Goal: Transaction & Acquisition: Purchase product/service

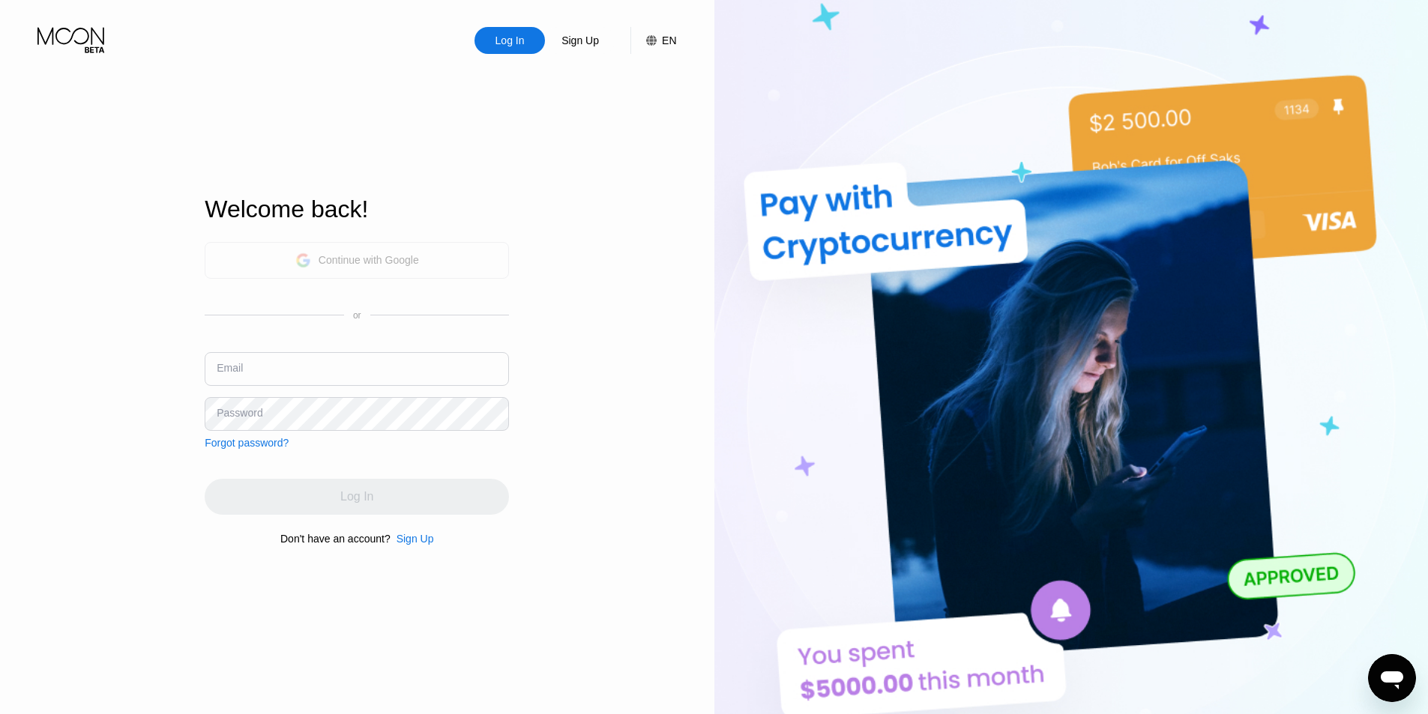
click at [351, 262] on div "Continue with Google" at bounding box center [369, 260] width 100 height 12
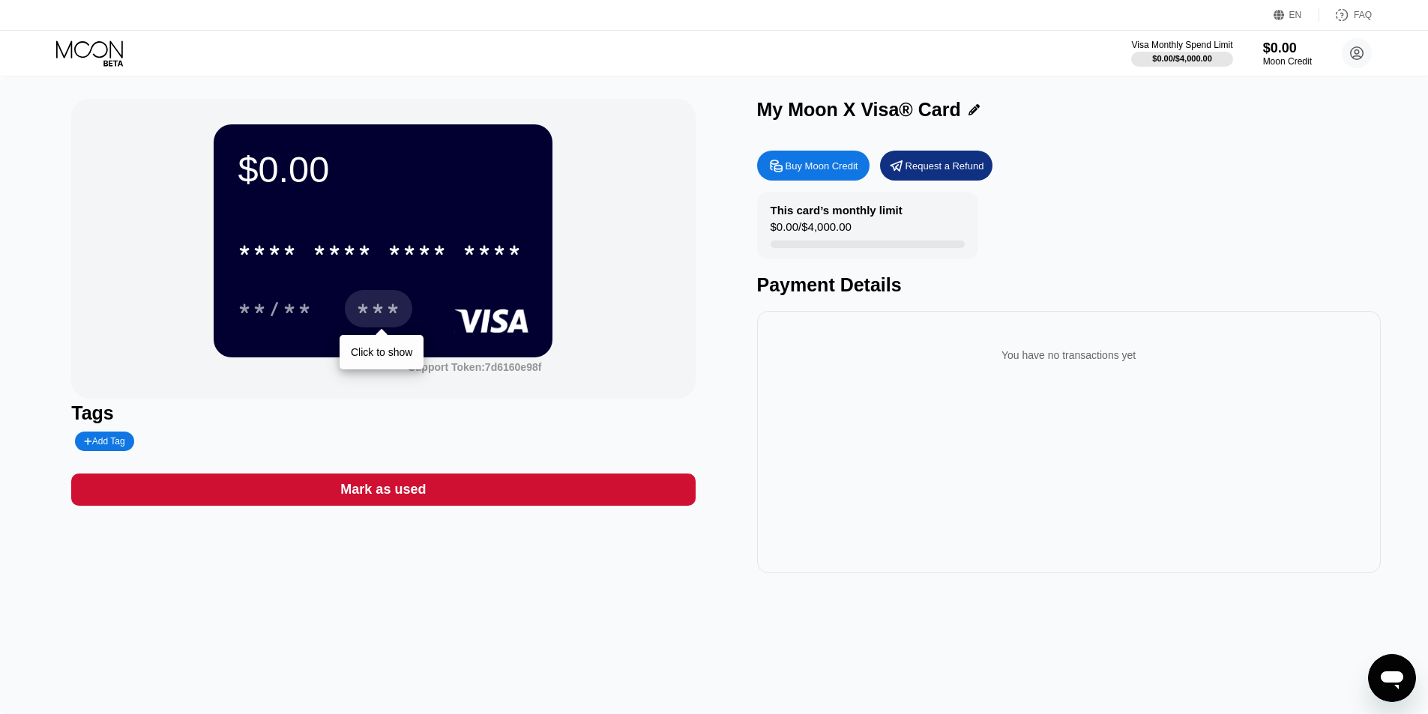
click at [366, 287] on div "* * * * * * * * * * * * **** **/** *** Click to show" at bounding box center [383, 264] width 291 height 88
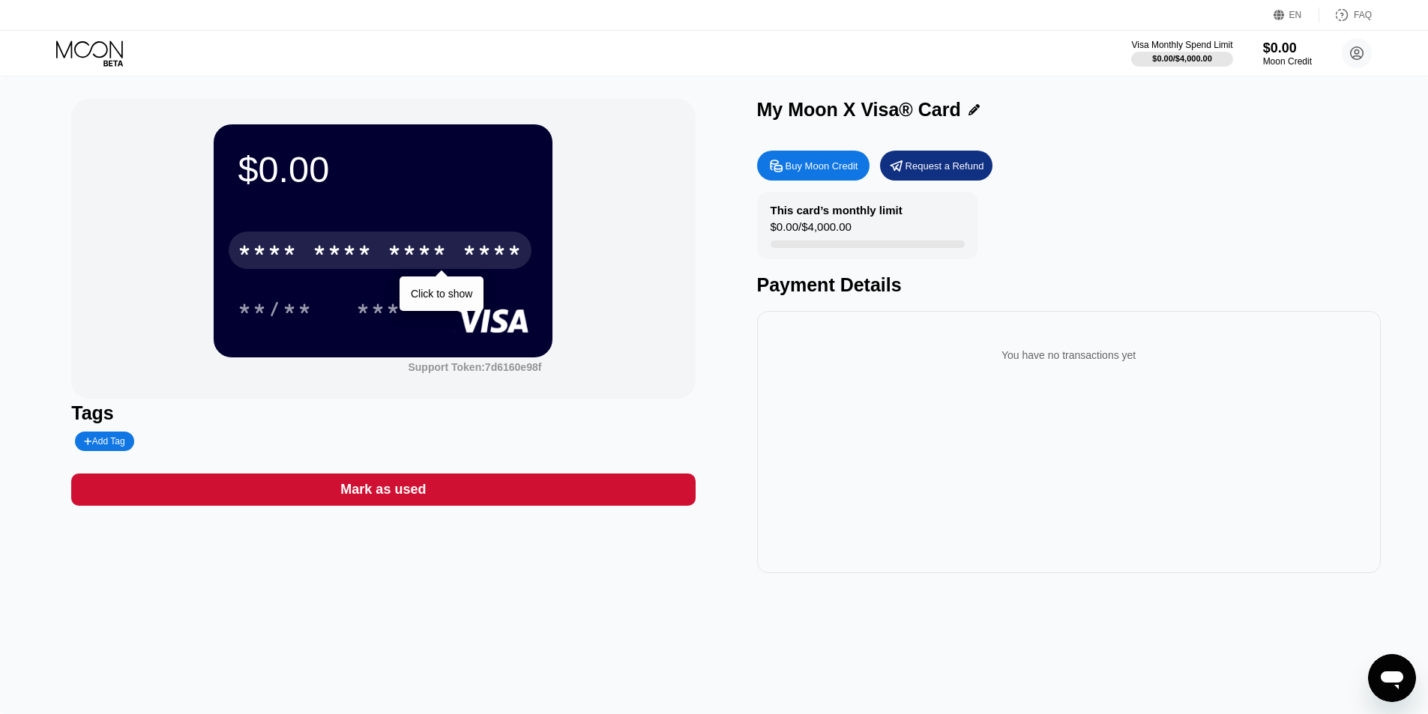
click at [374, 257] on div "* * * * * * * * * * * * ****" at bounding box center [380, 250] width 303 height 37
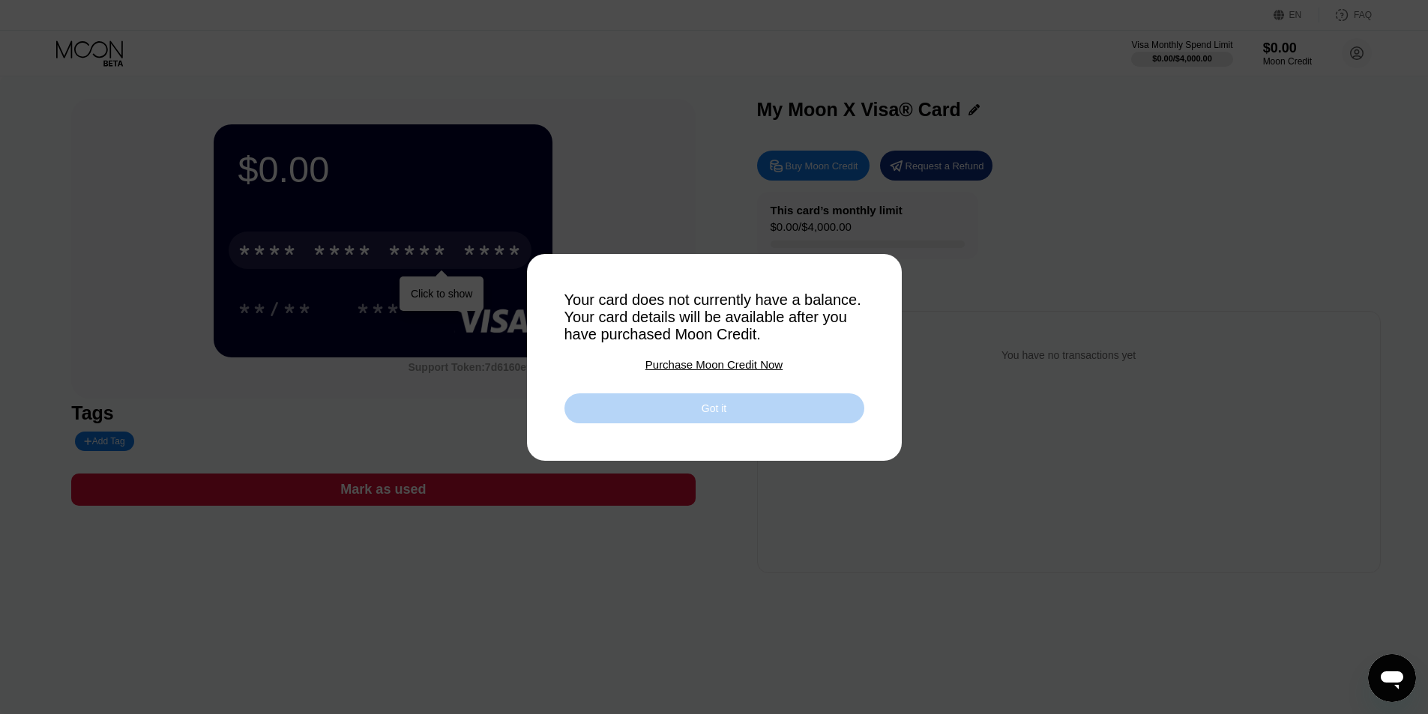
click at [641, 407] on div "Got it" at bounding box center [714, 408] width 300 height 30
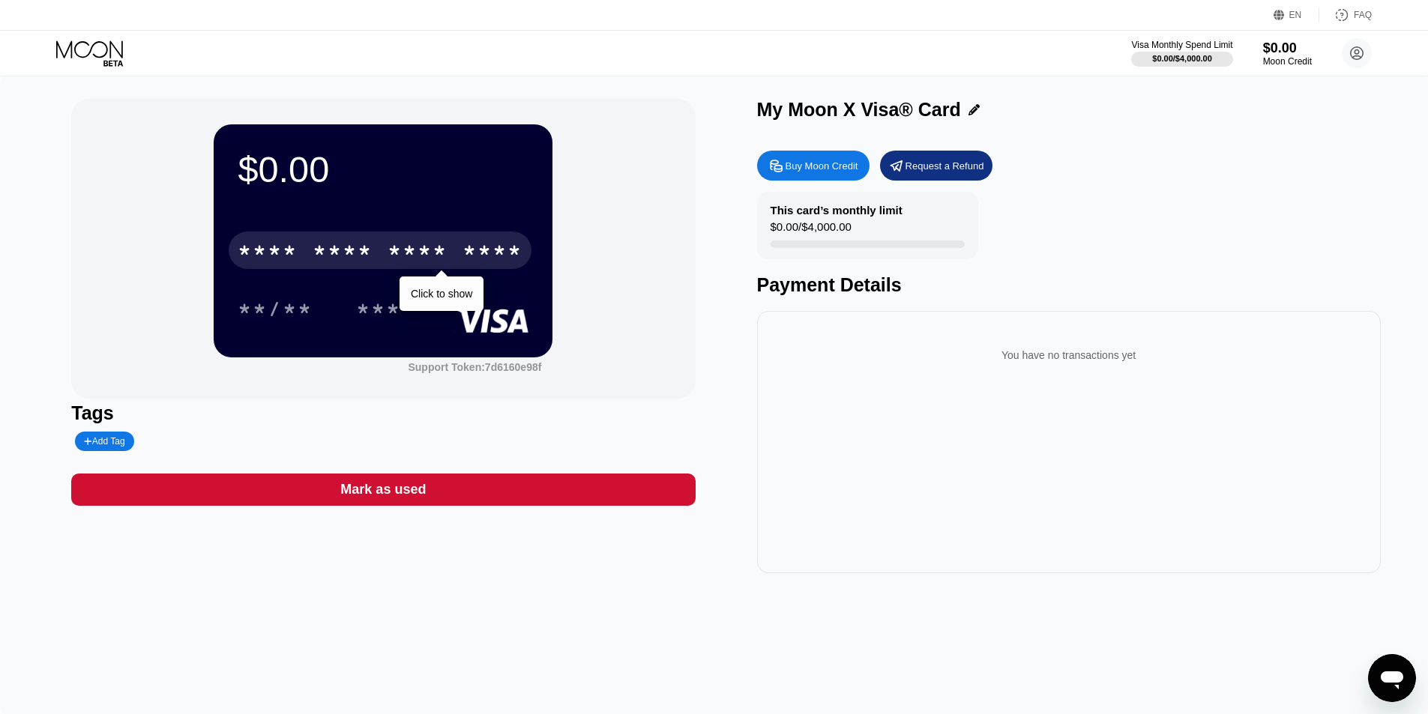
click at [272, 247] on div "* * * *" at bounding box center [268, 253] width 60 height 24
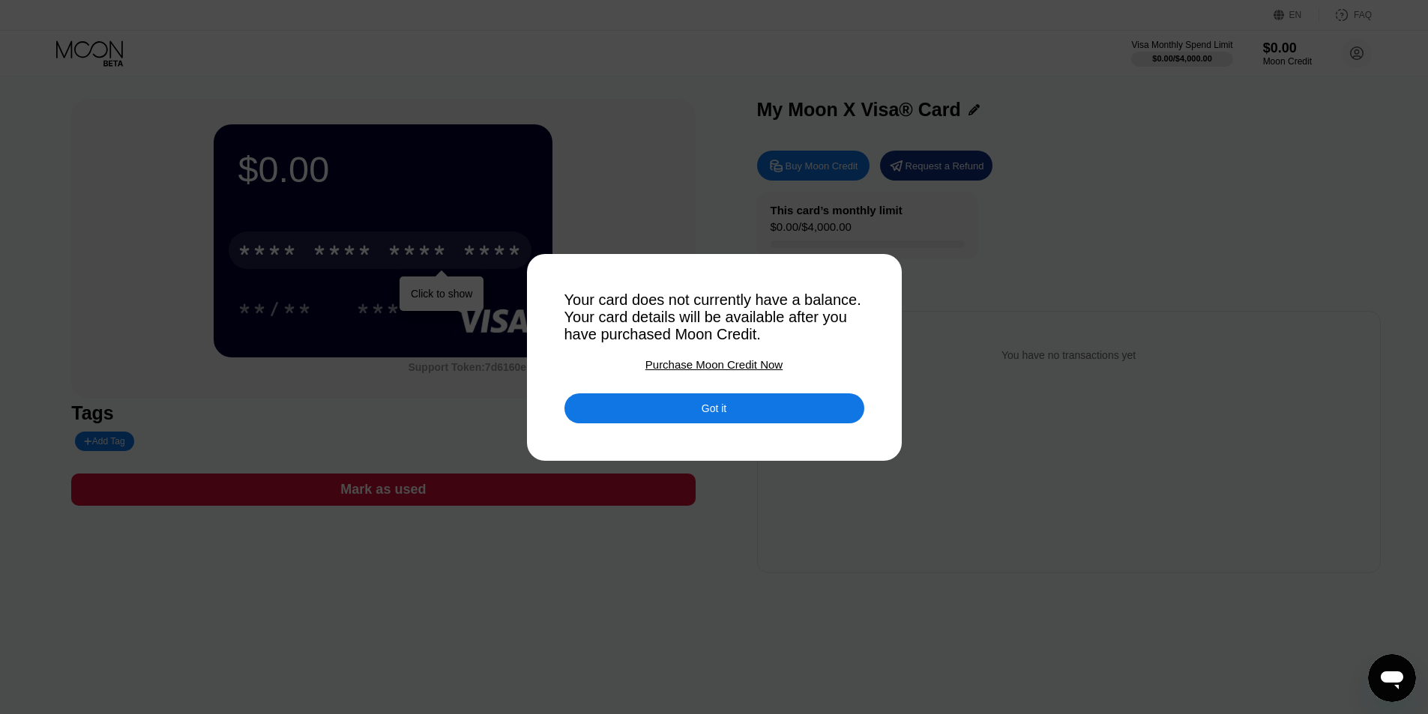
click at [676, 371] on div "Purchase Moon Credit Now" at bounding box center [713, 364] width 137 height 13
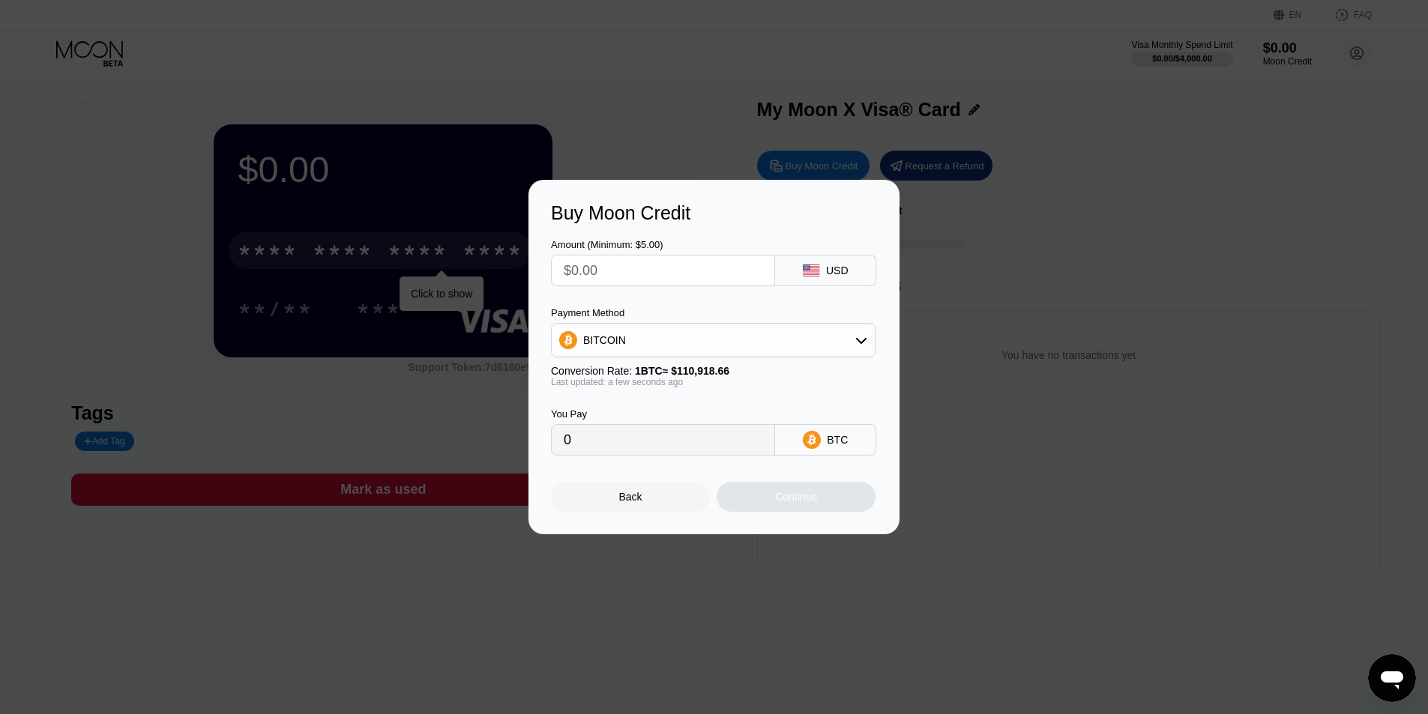
click at [675, 284] on input "text" at bounding box center [663, 271] width 199 height 30
type input "$5"
type input "0.00004508"
type input "$5"
click at [779, 343] on div "BITCOIN" at bounding box center [713, 340] width 323 height 30
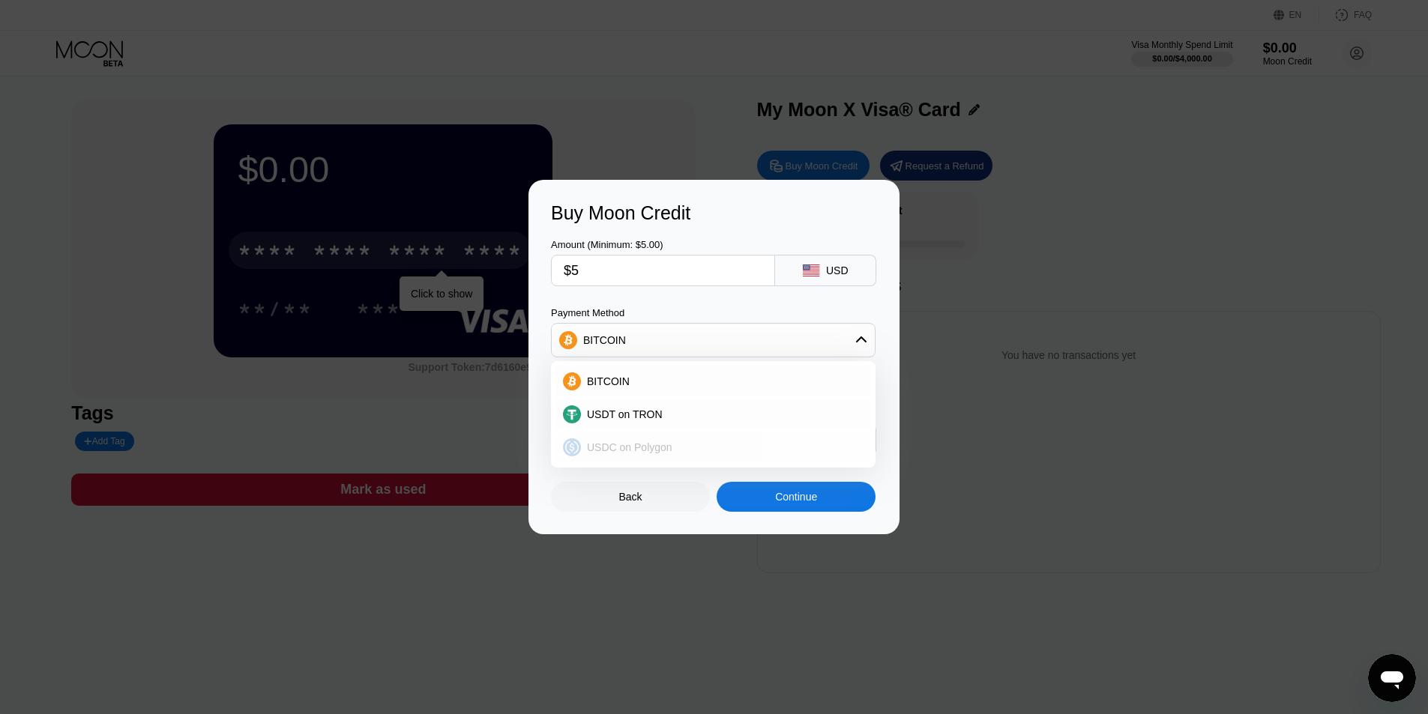
click at [739, 438] on div "USDC on Polygon" at bounding box center [713, 447] width 316 height 30
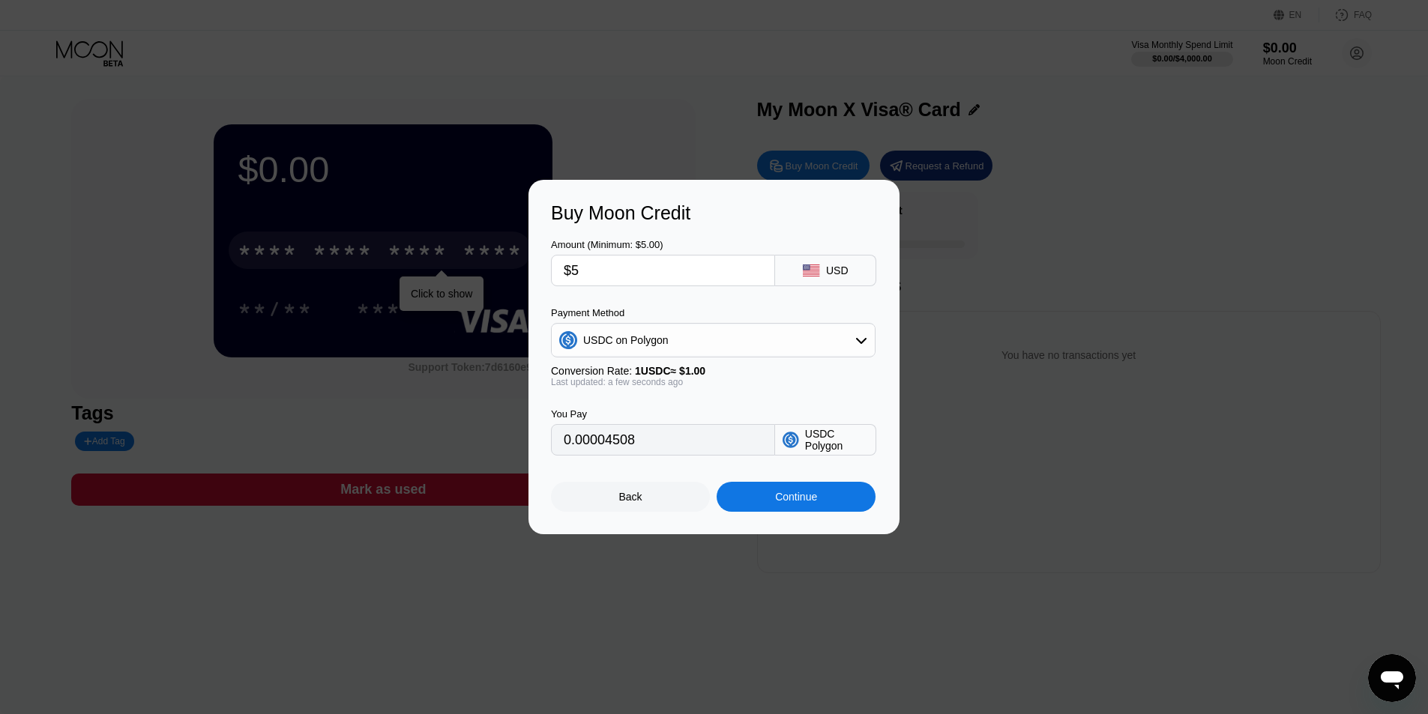
type input "5.00000000"
click at [739, 438] on input "5.00000000" at bounding box center [663, 440] width 199 height 30
click at [821, 497] on div "Continue" at bounding box center [796, 497] width 159 height 30
click at [821, 497] on div at bounding box center [719, 357] width 1439 height 714
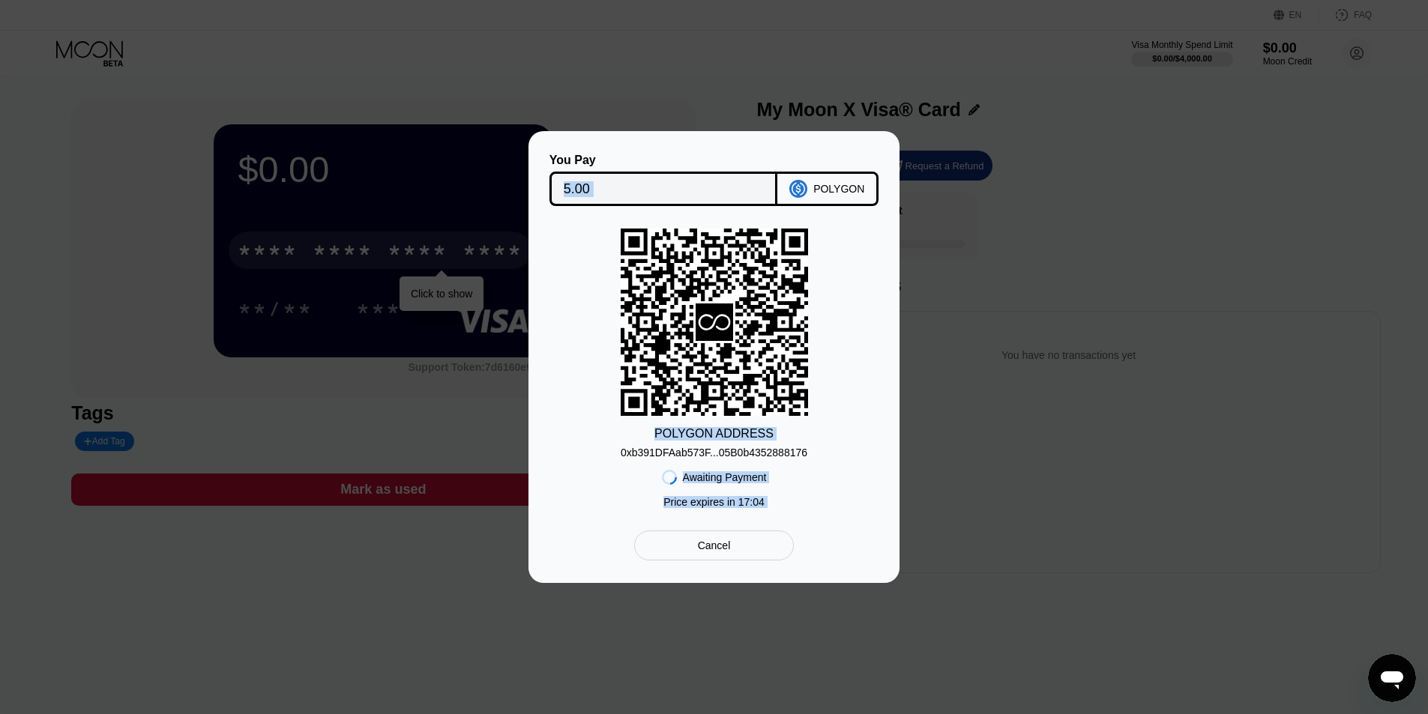
click at [642, 457] on div "0xb391DFAab573F...05B0b4352888176" at bounding box center [714, 453] width 187 height 12
click at [744, 555] on div "Cancel" at bounding box center [714, 546] width 160 height 30
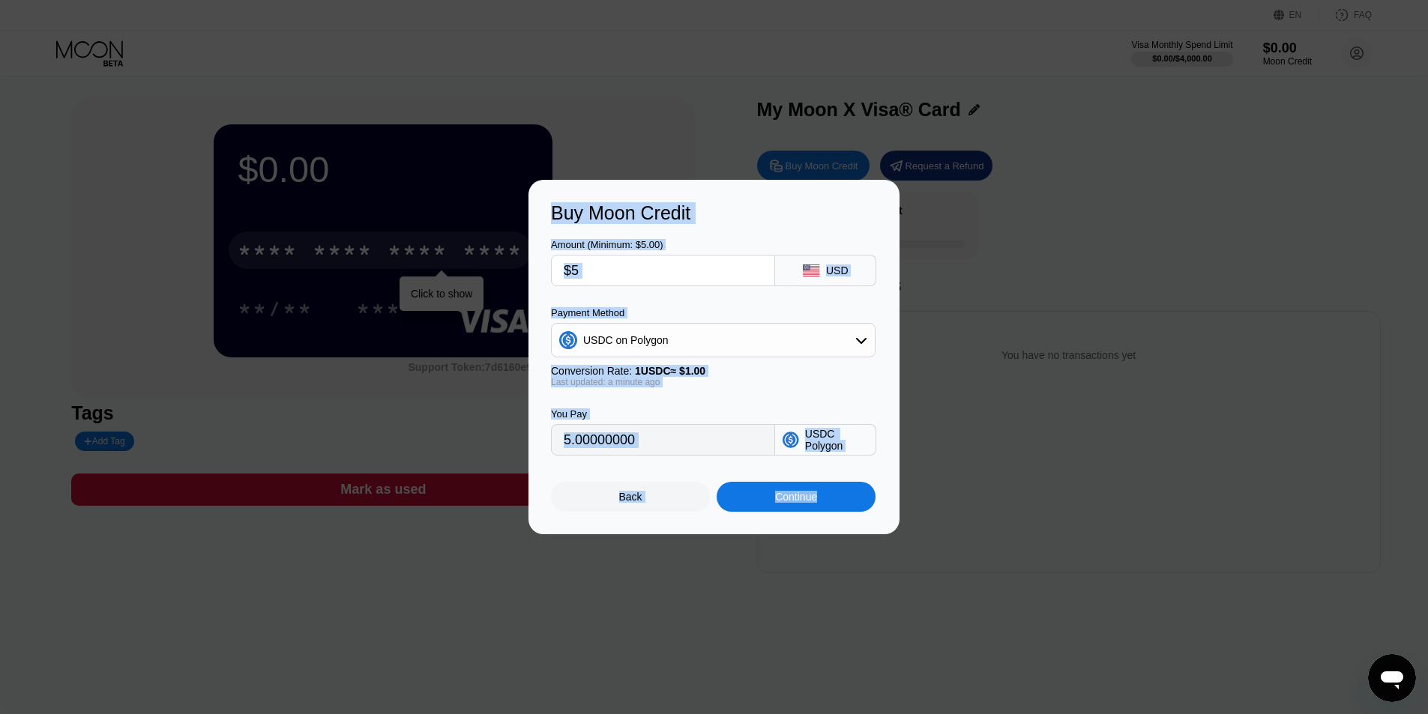
drag, startPoint x: 783, startPoint y: 526, endPoint x: 791, endPoint y: 550, distance: 25.4
click at [788, 534] on div "Buy Moon Credit Amount (Minimum: $5.00) $5 USD Payment Method USDC on Polygon C…" at bounding box center [713, 357] width 371 height 355
click at [564, 512] on div "Back" at bounding box center [630, 497] width 159 height 30
click at [564, 512] on div "Buy Moon Credit Amount (Minimum: $5.00) $5 USD Payment Method USDC on Polygon C…" at bounding box center [713, 357] width 370 height 354
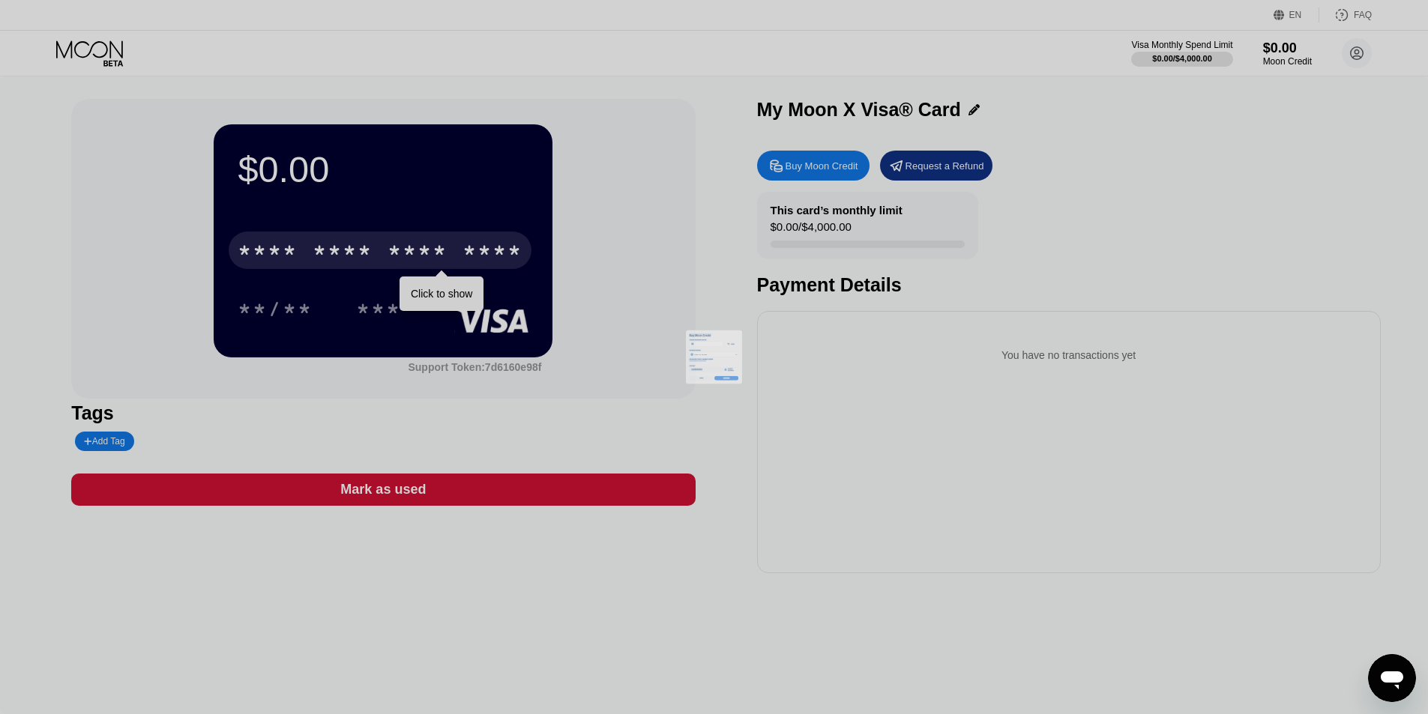
click at [599, 493] on div at bounding box center [719, 357] width 1439 height 714
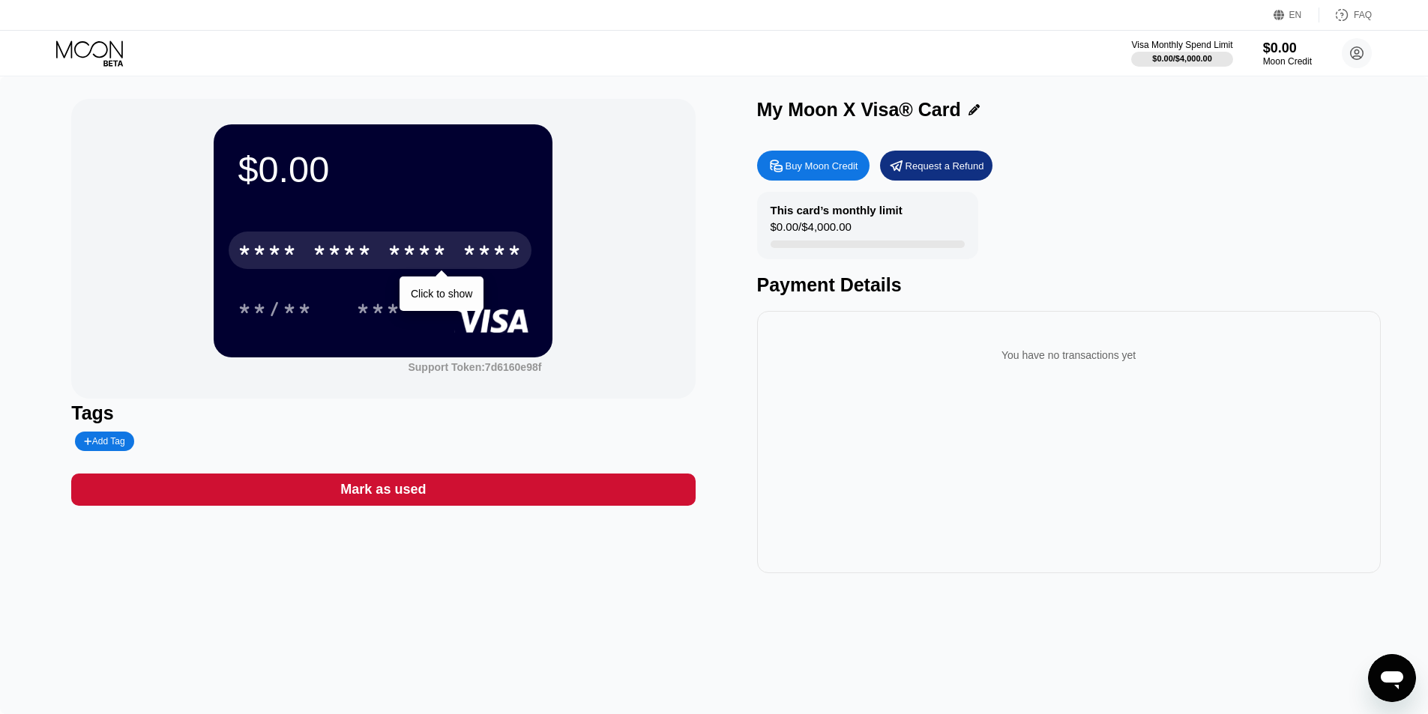
click at [519, 549] on div "$0.00 * * * * * * * * * * * * **** Click to show **/** *** Support Token: 7d616…" at bounding box center [383, 336] width 624 height 474
click at [1355, 57] on circle at bounding box center [1357, 53] width 30 height 30
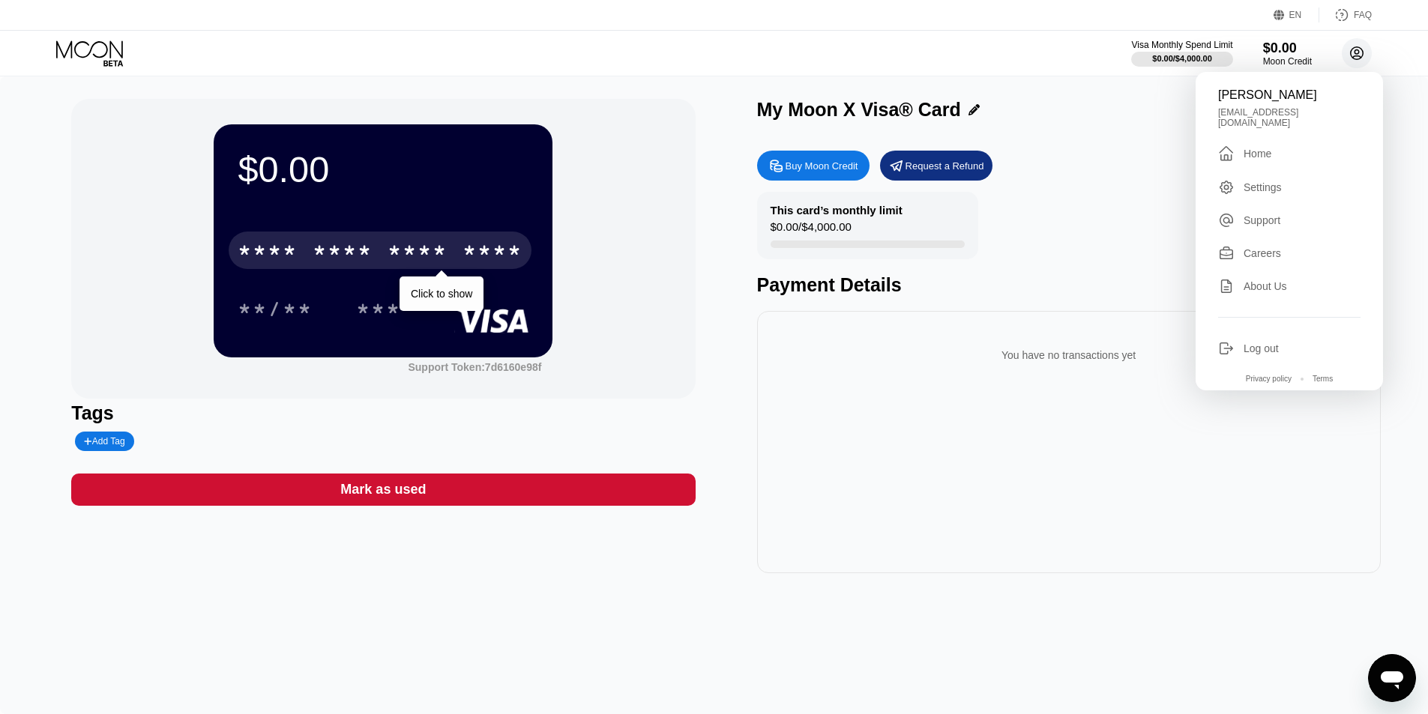
click at [1355, 57] on circle at bounding box center [1357, 53] width 30 height 30
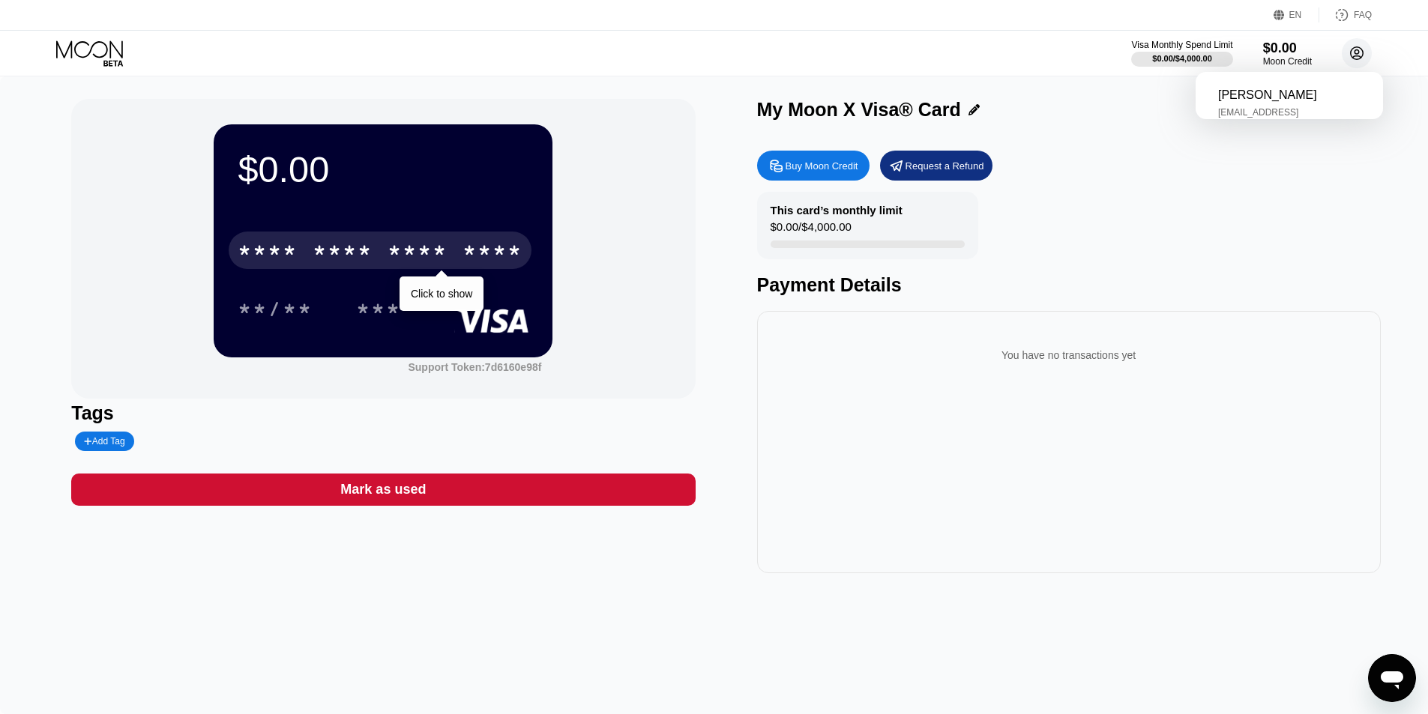
click at [1355, 57] on circle at bounding box center [1357, 53] width 30 height 30
click at [758, 201] on div "This card’s monthly limit $0.00 / $4,000.00" at bounding box center [867, 225] width 221 height 67
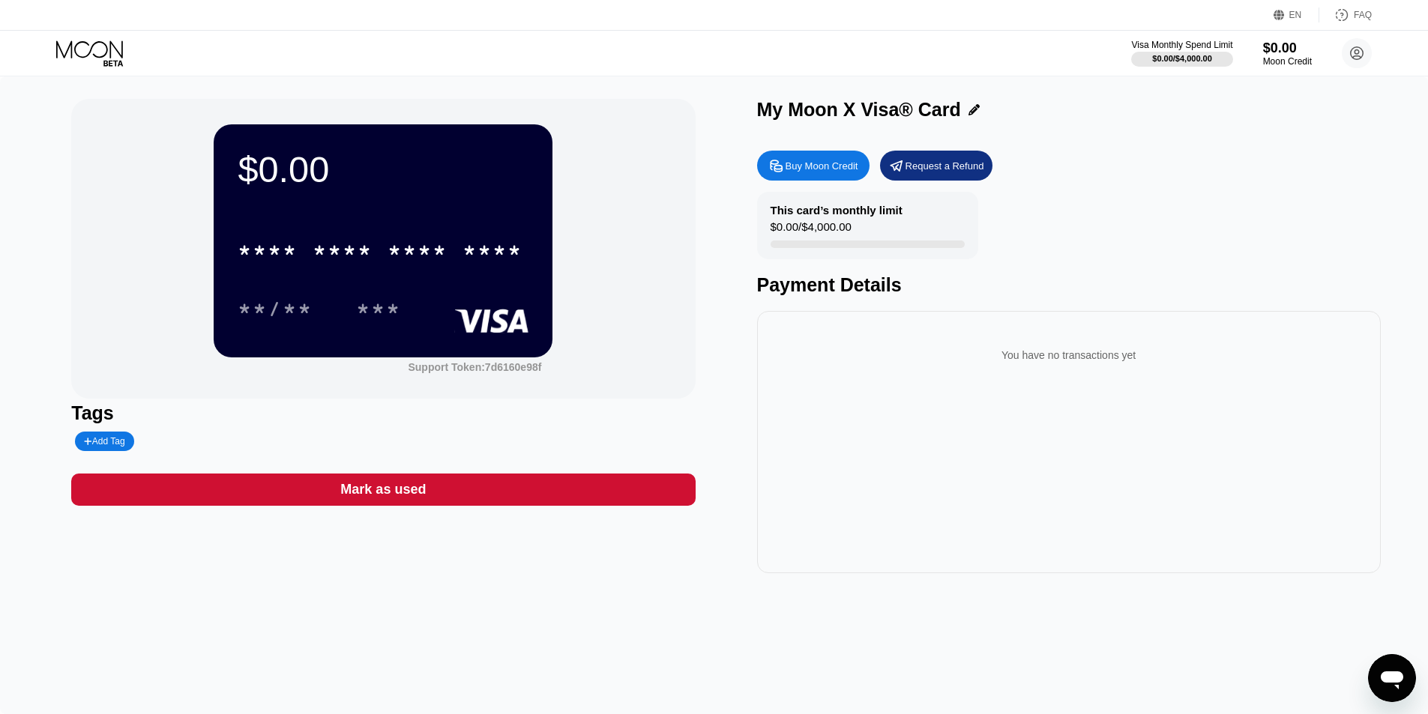
click at [124, 444] on div "Add Tag" at bounding box center [104, 441] width 40 height 10
click at [223, 441] on icon at bounding box center [226, 441] width 9 height 9
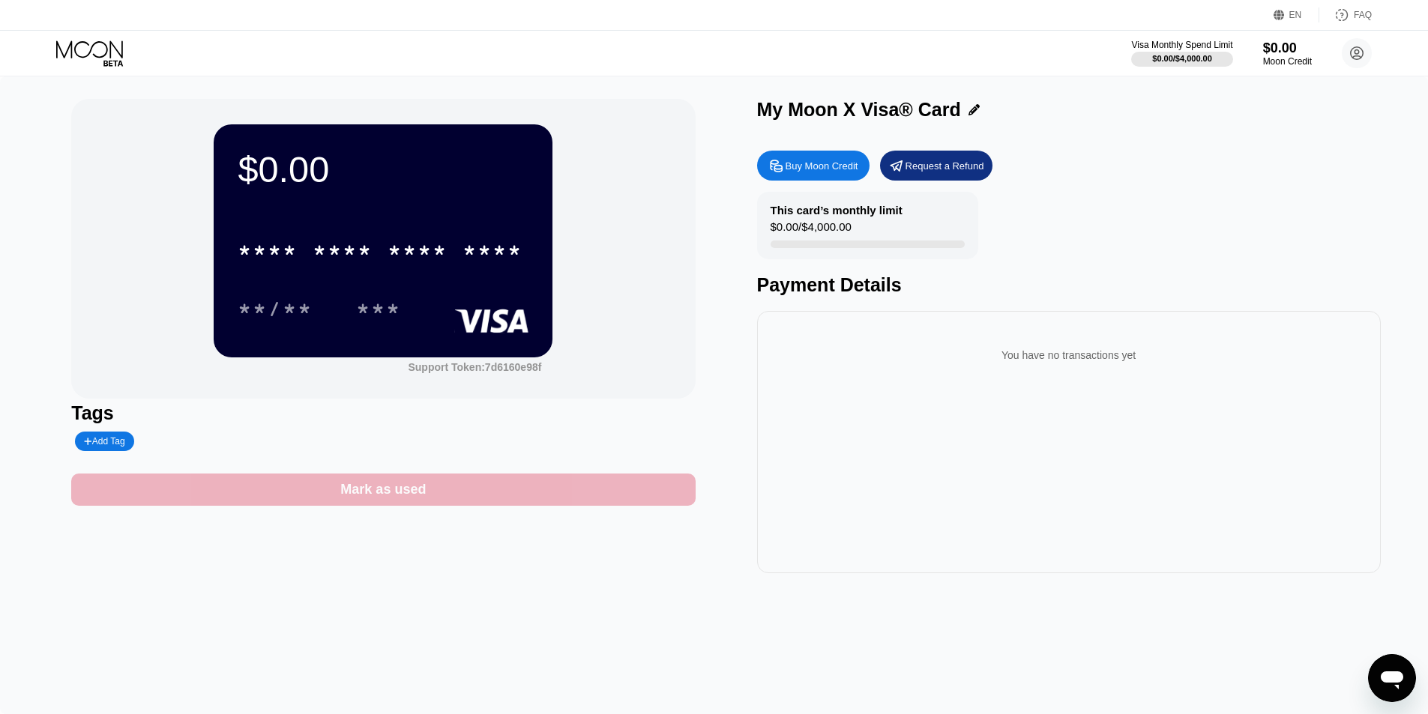
click at [381, 490] on div "Mark as used" at bounding box center [382, 489] width 85 height 17
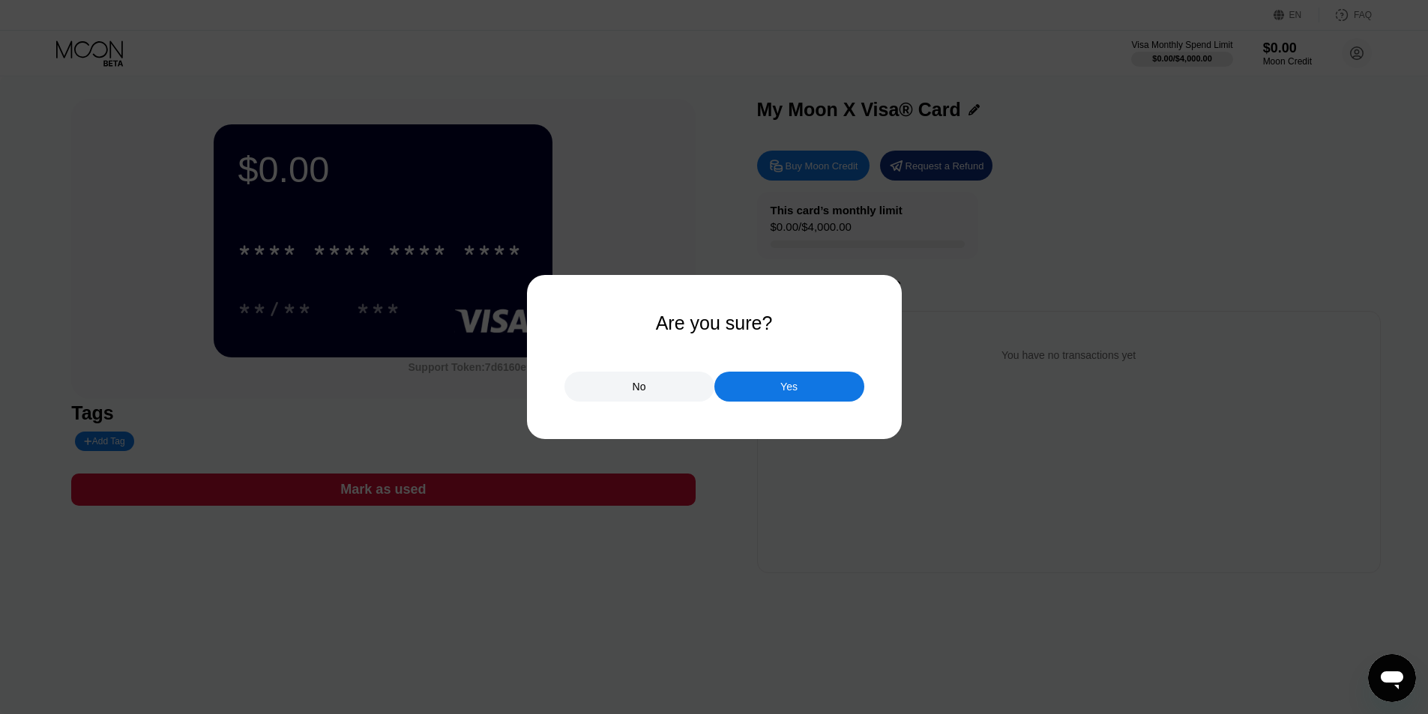
click at [609, 385] on div "No" at bounding box center [639, 387] width 150 height 30
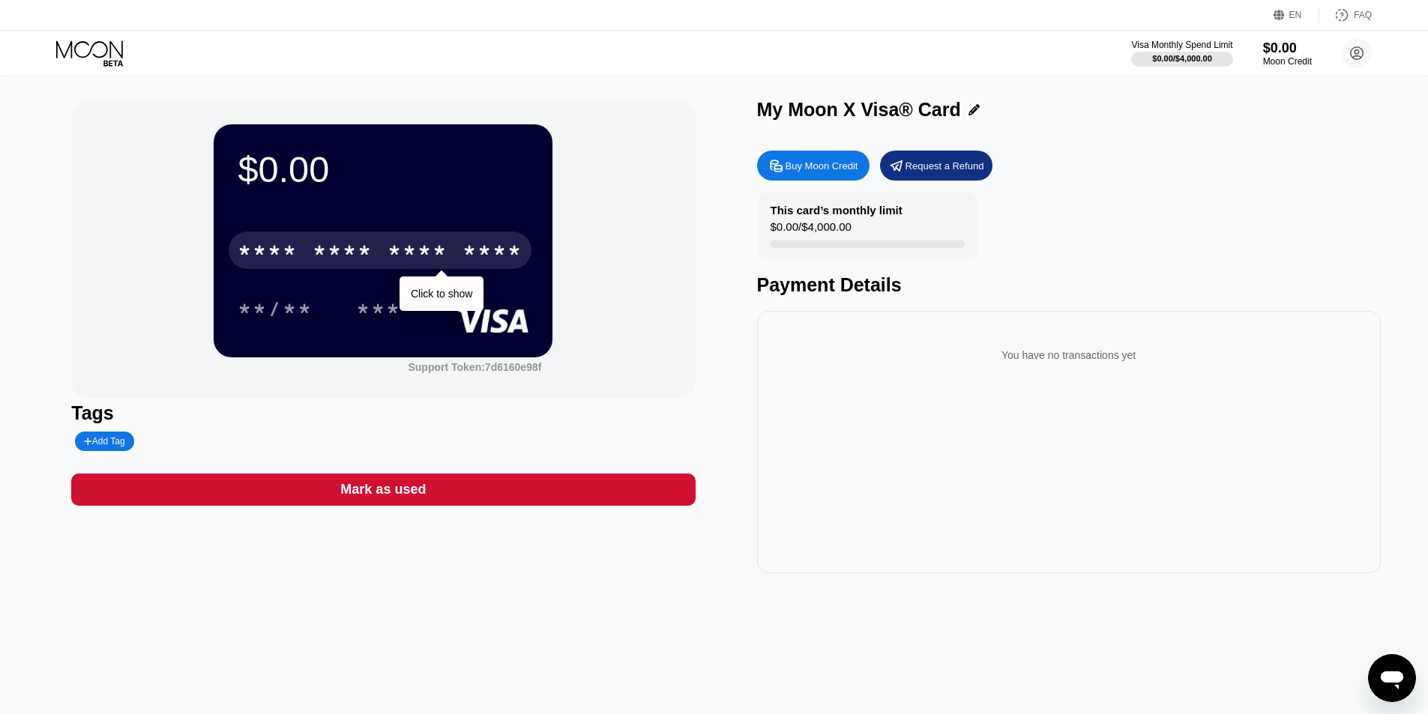
click at [329, 250] on div "* * * *" at bounding box center [343, 253] width 60 height 24
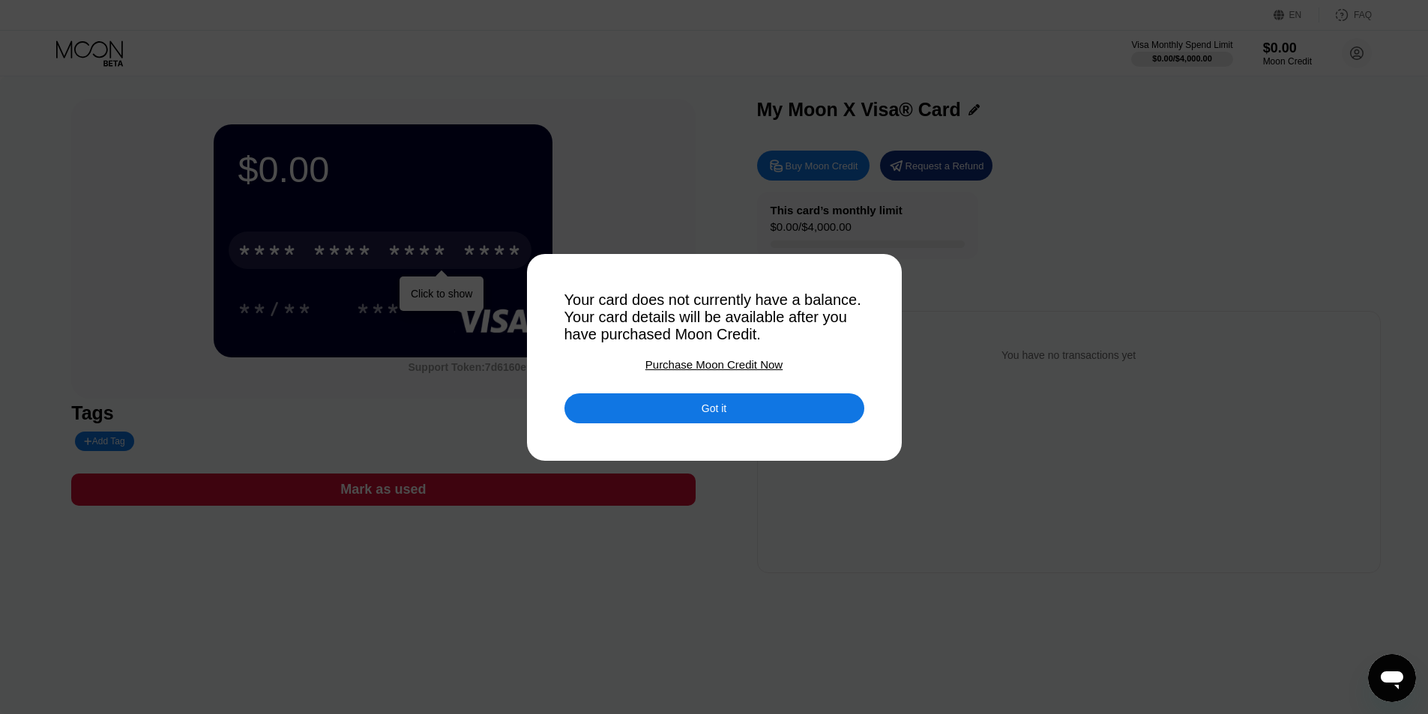
click at [491, 424] on div at bounding box center [719, 357] width 1439 height 714
click at [623, 408] on div "Got it" at bounding box center [714, 408] width 300 height 30
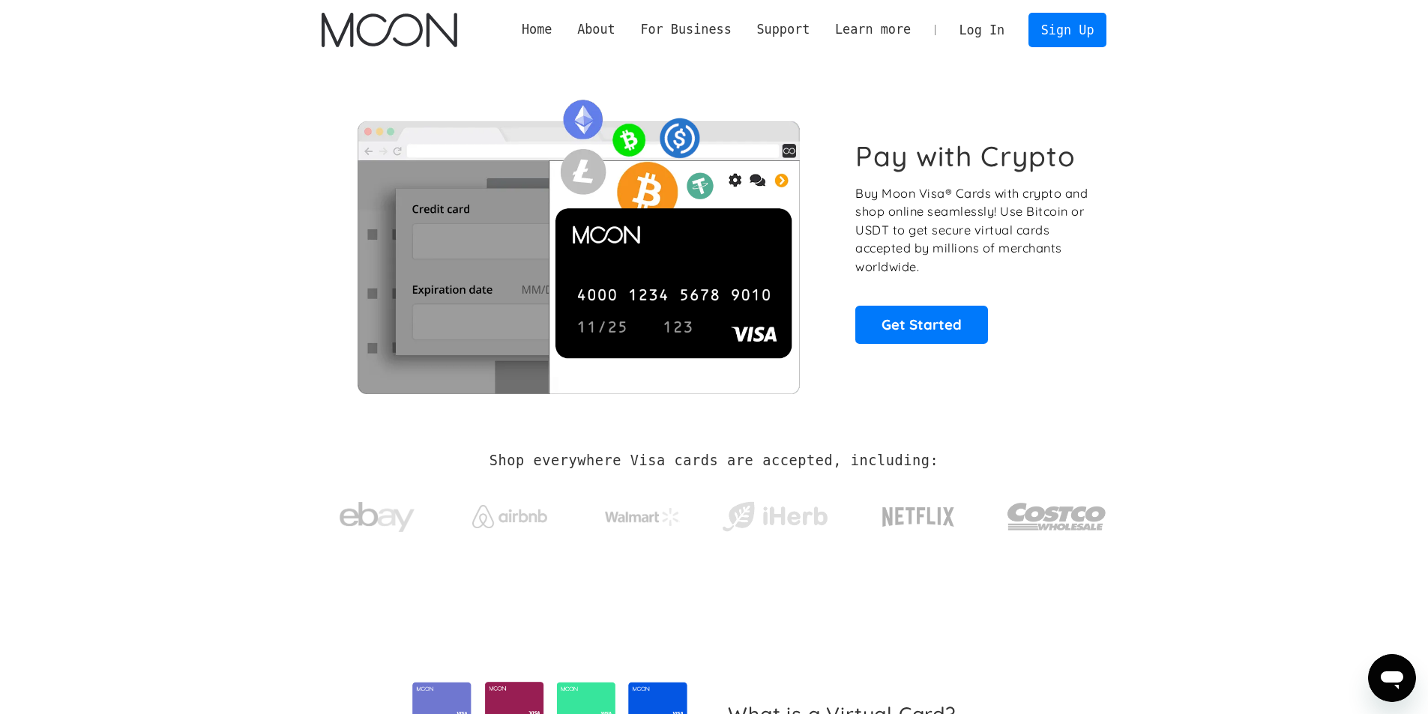
click at [984, 41] on link "Log In" at bounding box center [982, 29] width 70 height 33
